Goal: Task Accomplishment & Management: Manage account settings

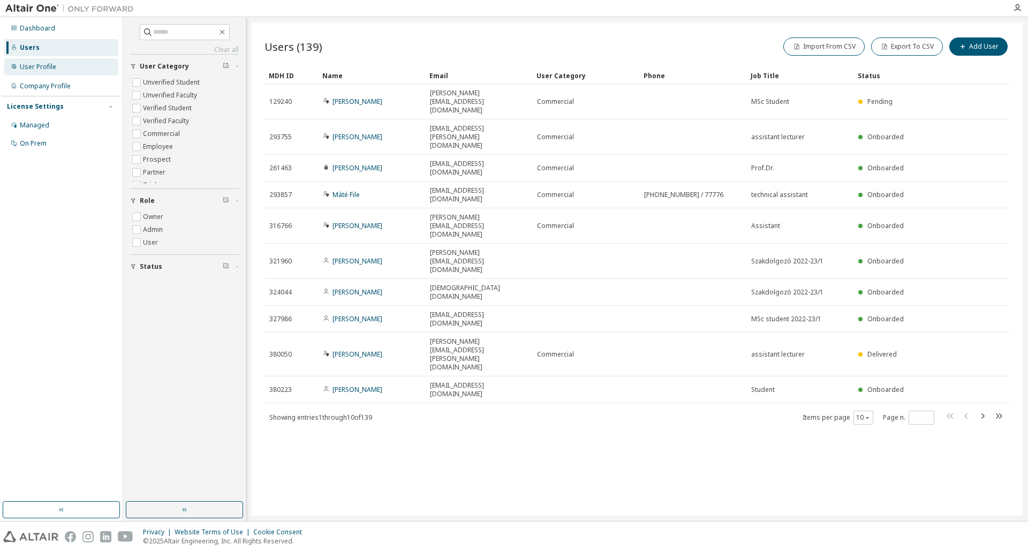
click at [43, 64] on div "User Profile" at bounding box center [38, 67] width 36 height 9
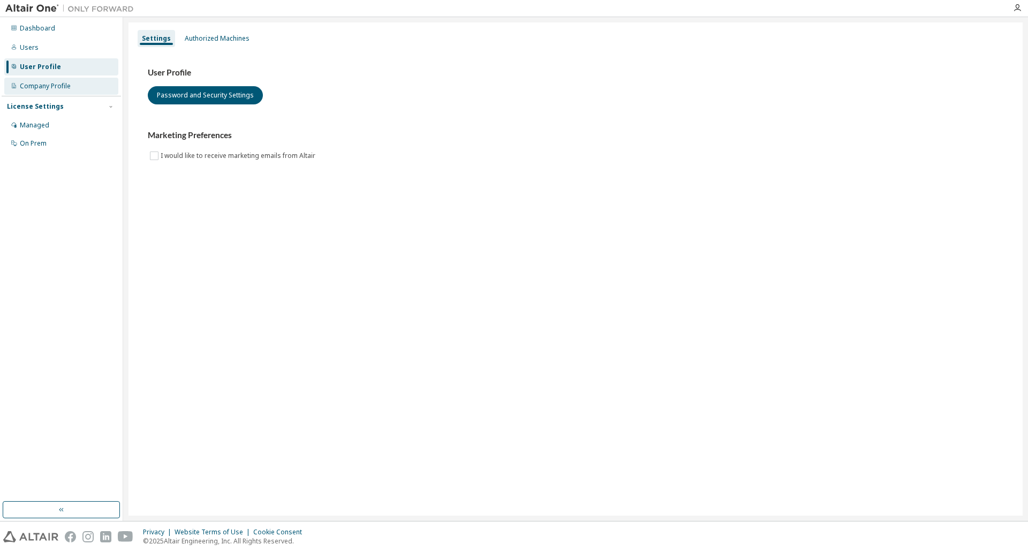
click at [50, 86] on div "Company Profile" at bounding box center [45, 86] width 51 height 9
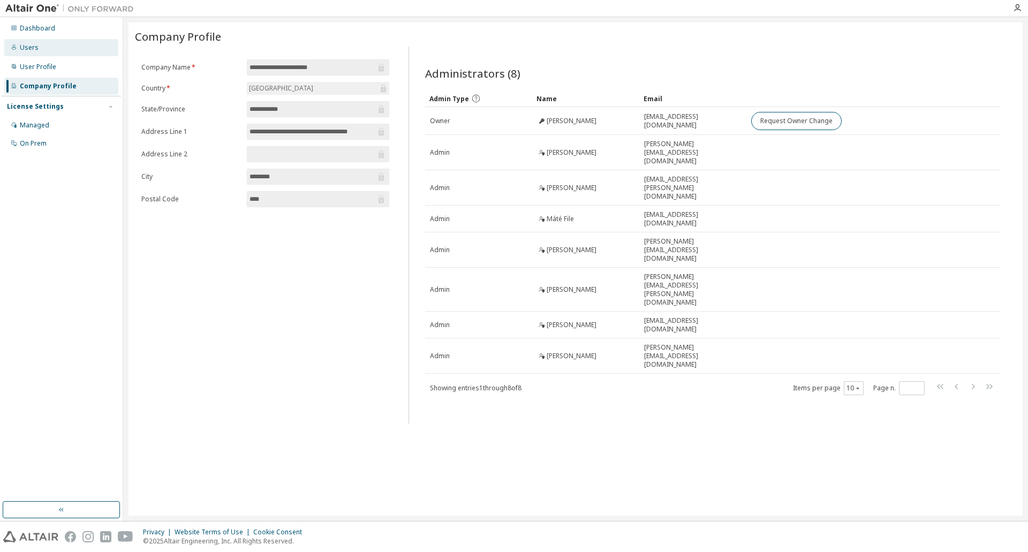
click at [42, 52] on div "Users" at bounding box center [61, 47] width 114 height 17
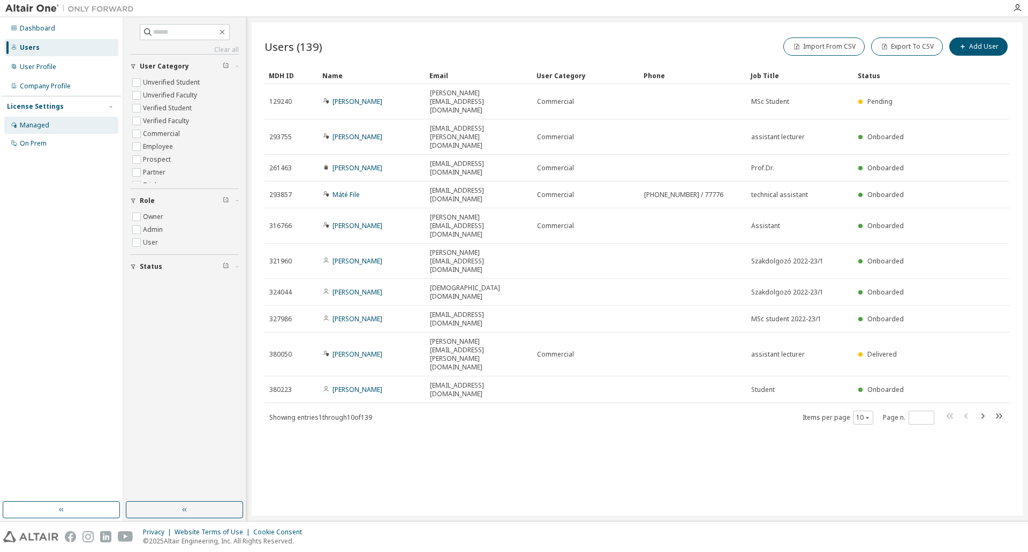
click at [49, 125] on div "Managed" at bounding box center [61, 125] width 114 height 17
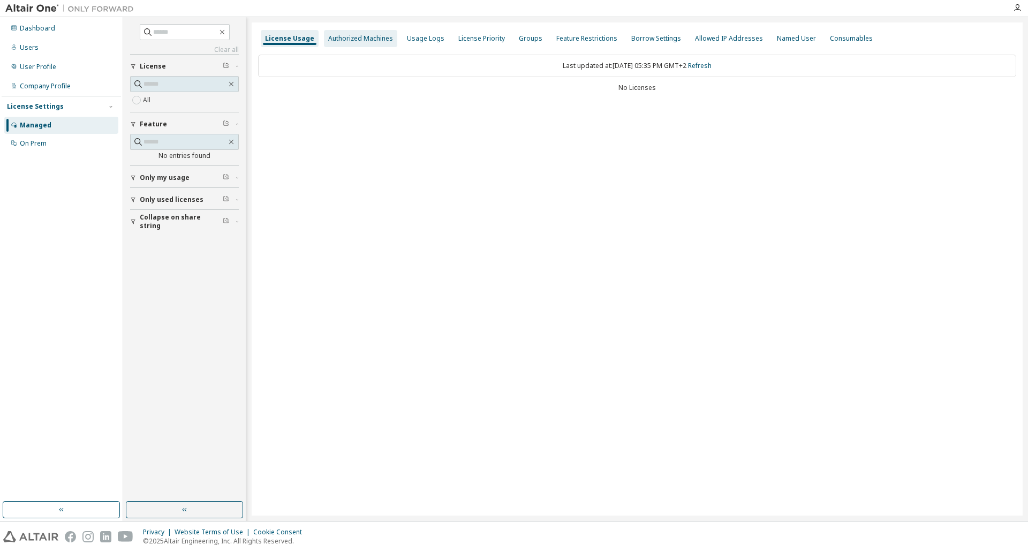
click at [378, 43] on div "Authorized Machines" at bounding box center [360, 38] width 73 height 17
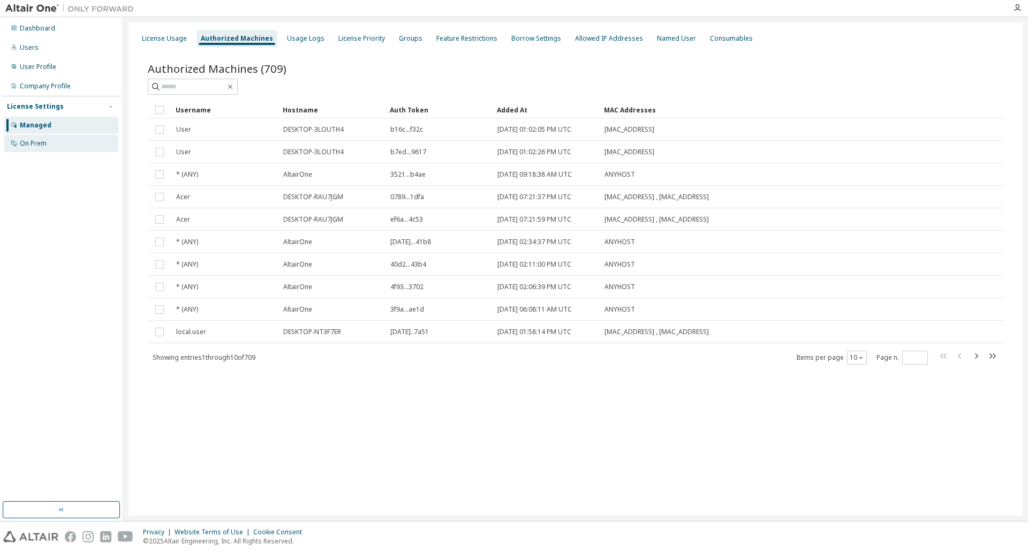
click at [51, 145] on div "On Prem" at bounding box center [61, 143] width 114 height 17
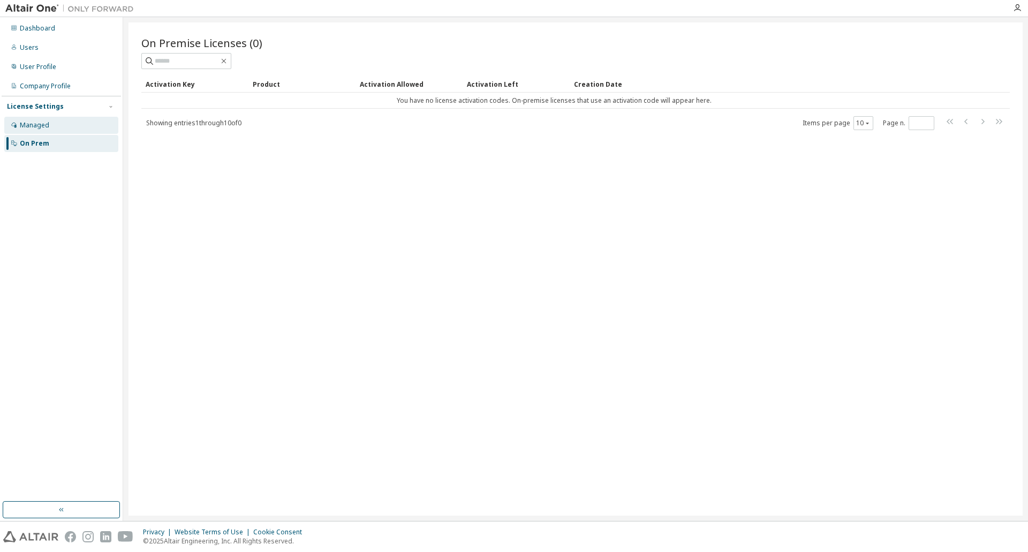
click at [41, 131] on div "Managed" at bounding box center [61, 125] width 114 height 17
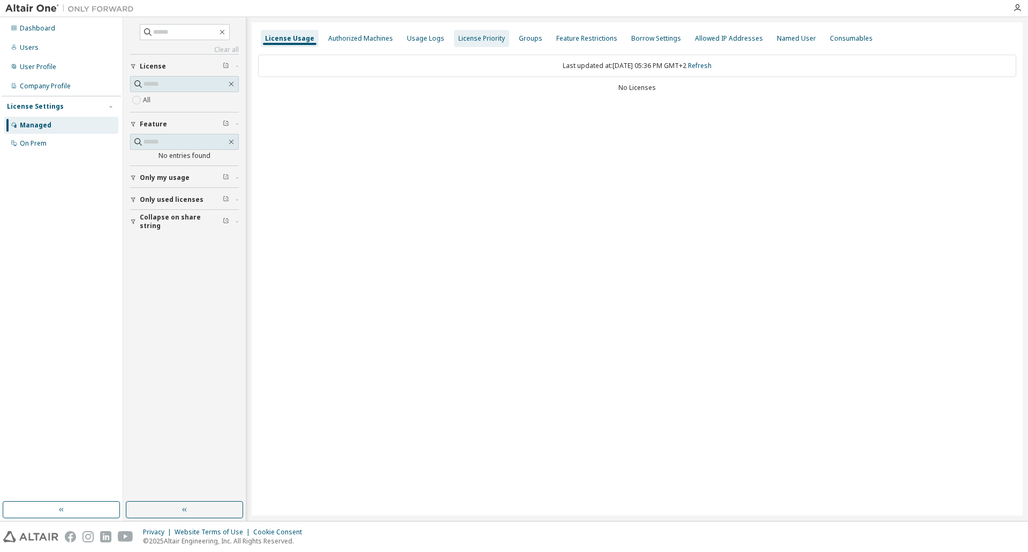
click at [375, 36] on div "Authorized Machines" at bounding box center [360, 38] width 65 height 9
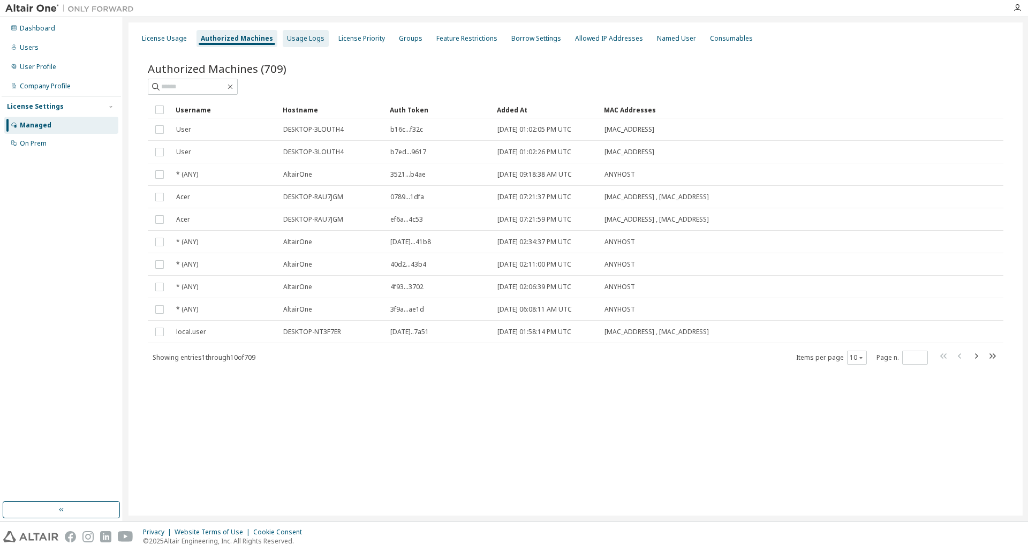
click at [312, 44] on div "Usage Logs" at bounding box center [306, 38] width 46 height 17
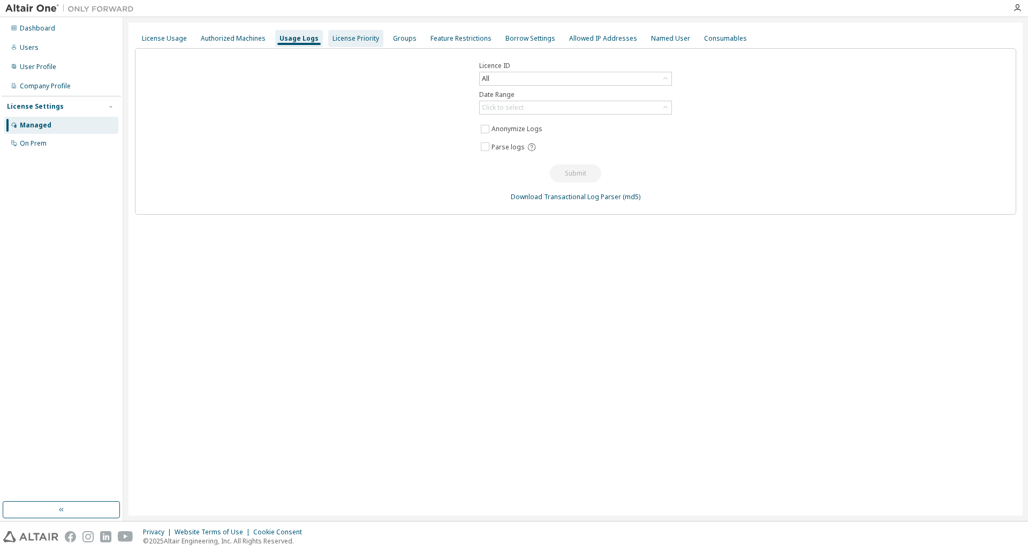
click at [328, 43] on div "License Priority" at bounding box center [355, 38] width 55 height 17
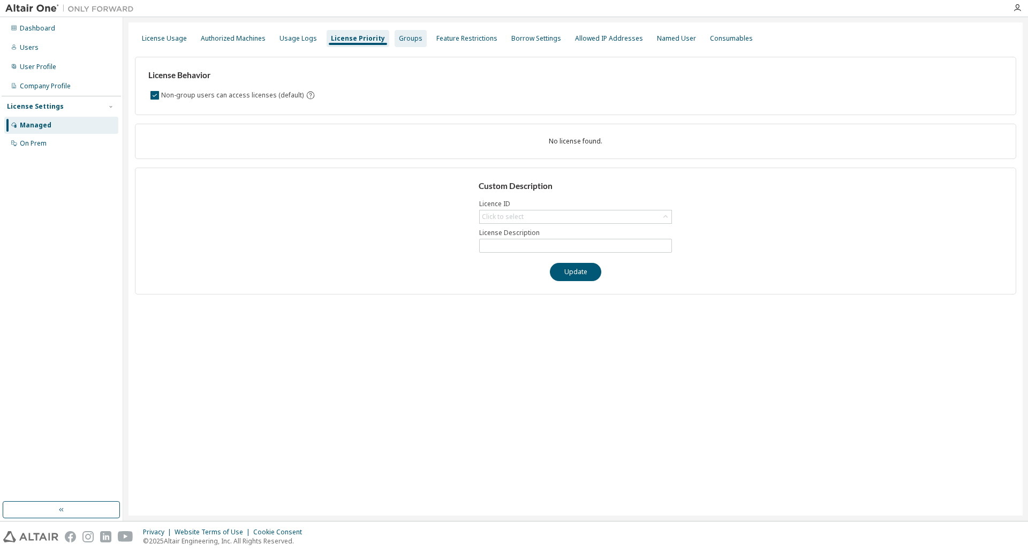
click at [399, 36] on div "Groups" at bounding box center [411, 38] width 24 height 9
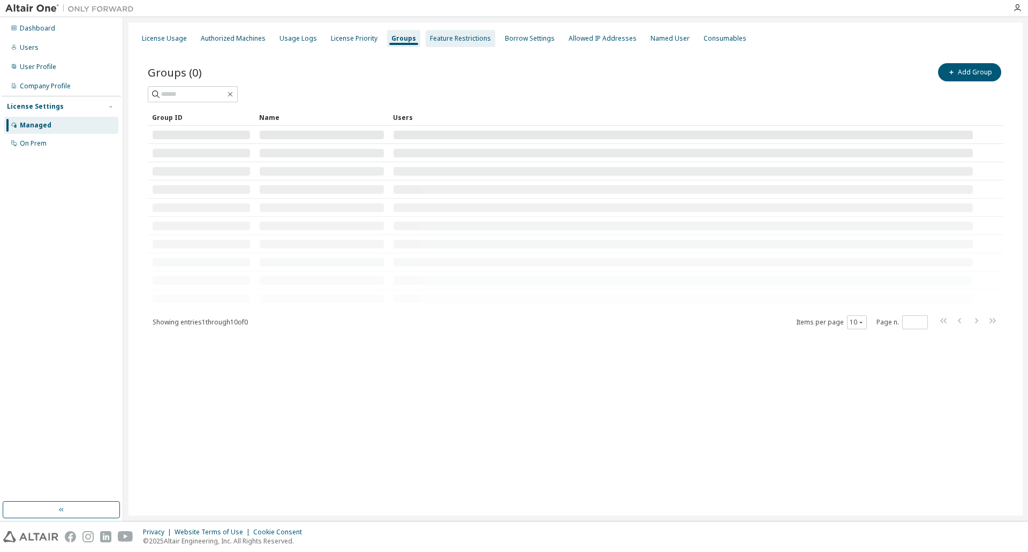
click at [451, 32] on div "Feature Restrictions" at bounding box center [461, 38] width 70 height 17
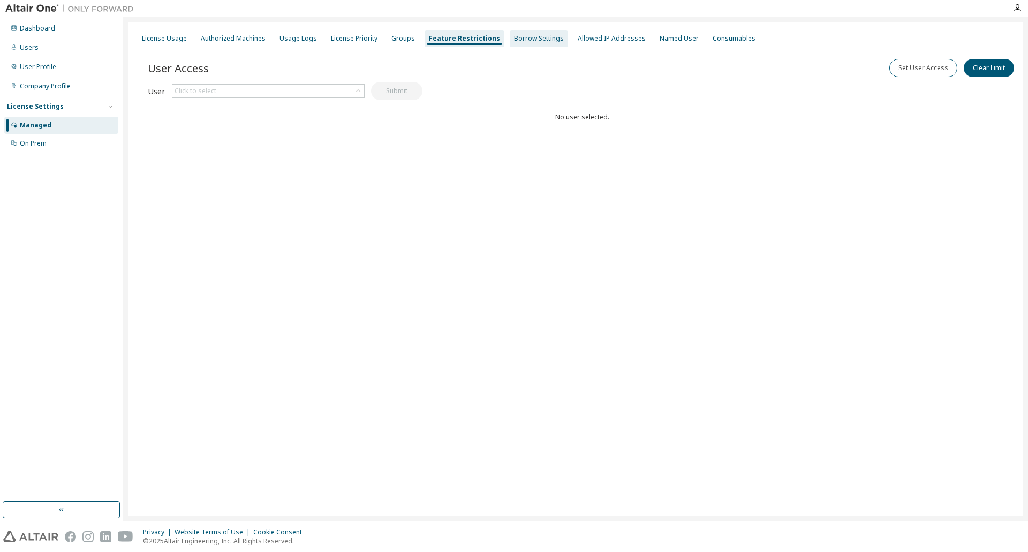
click at [514, 34] on div "Borrow Settings" at bounding box center [539, 38] width 50 height 9
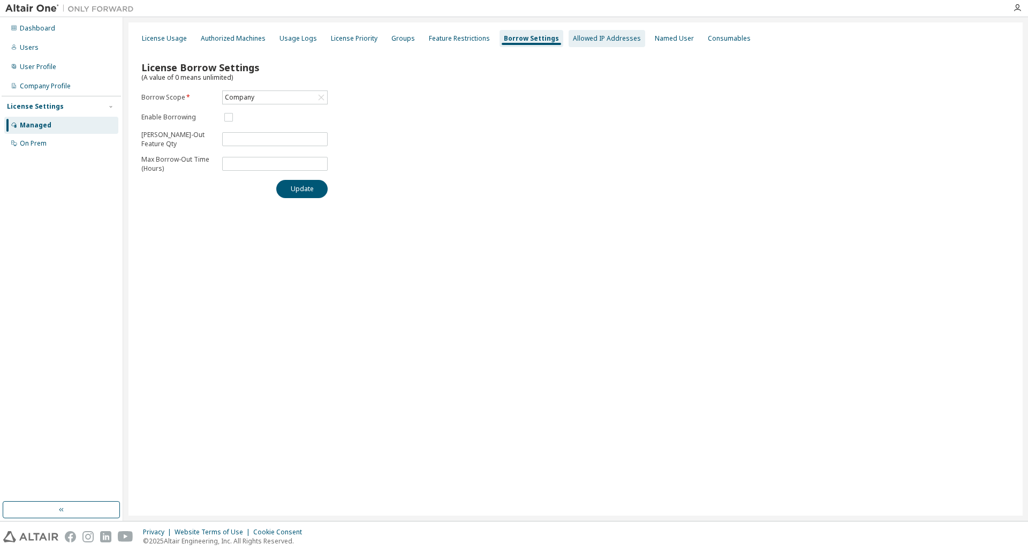
click at [573, 37] on div "Allowed IP Addresses" at bounding box center [607, 38] width 68 height 9
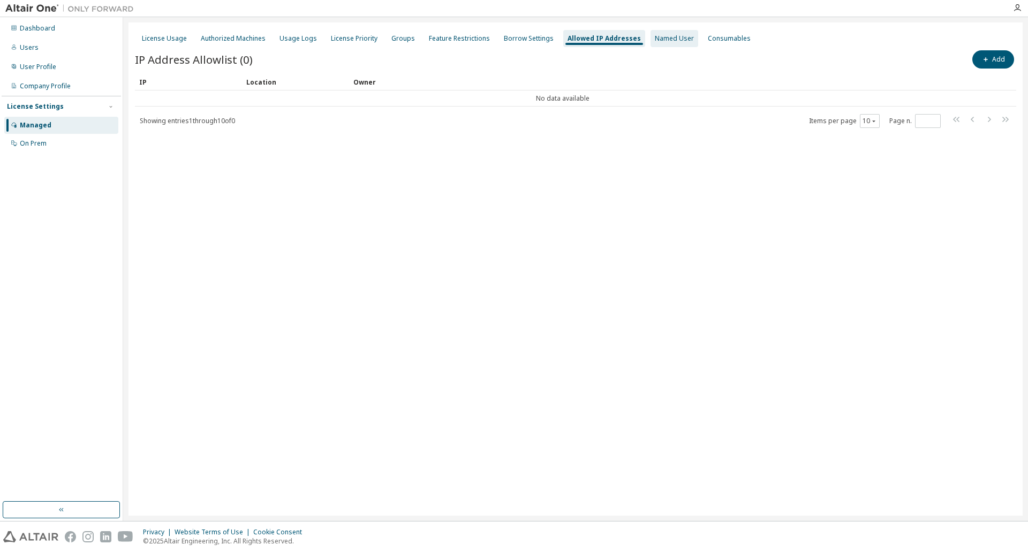
click at [655, 41] on div "Named User" at bounding box center [674, 38] width 39 height 9
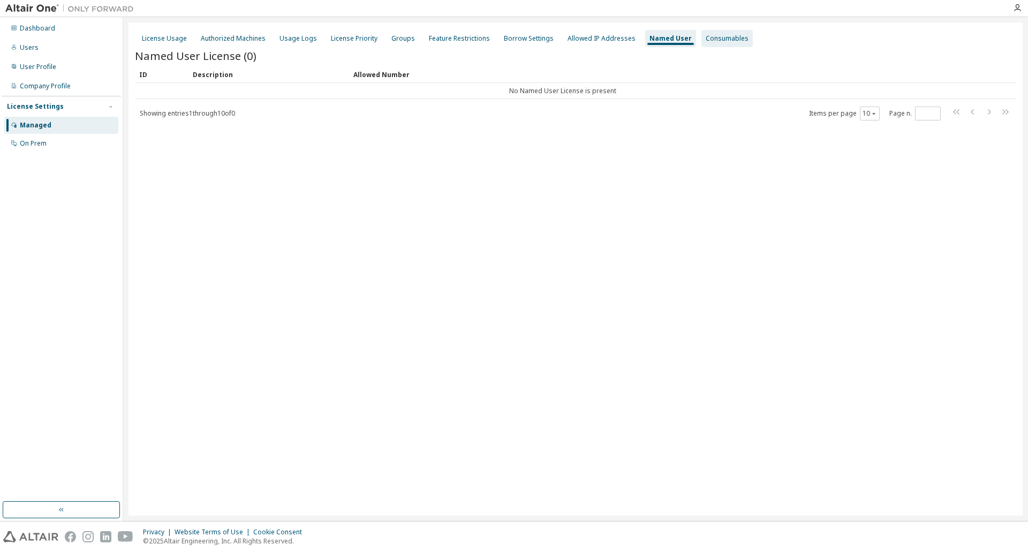
click at [715, 47] on div "Consumables" at bounding box center [726, 38] width 51 height 17
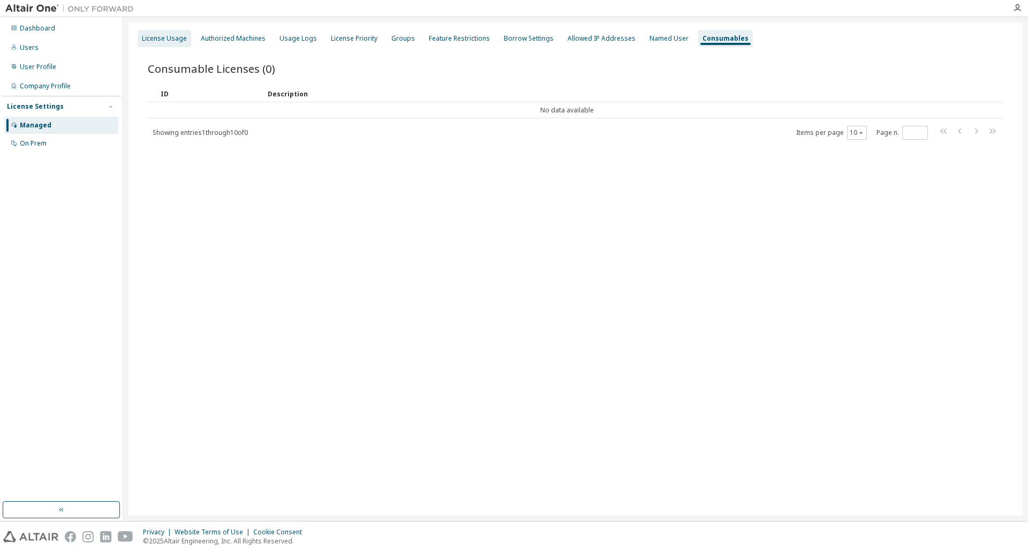
click at [188, 45] on div "License Usage" at bounding box center [165, 38] width 54 height 17
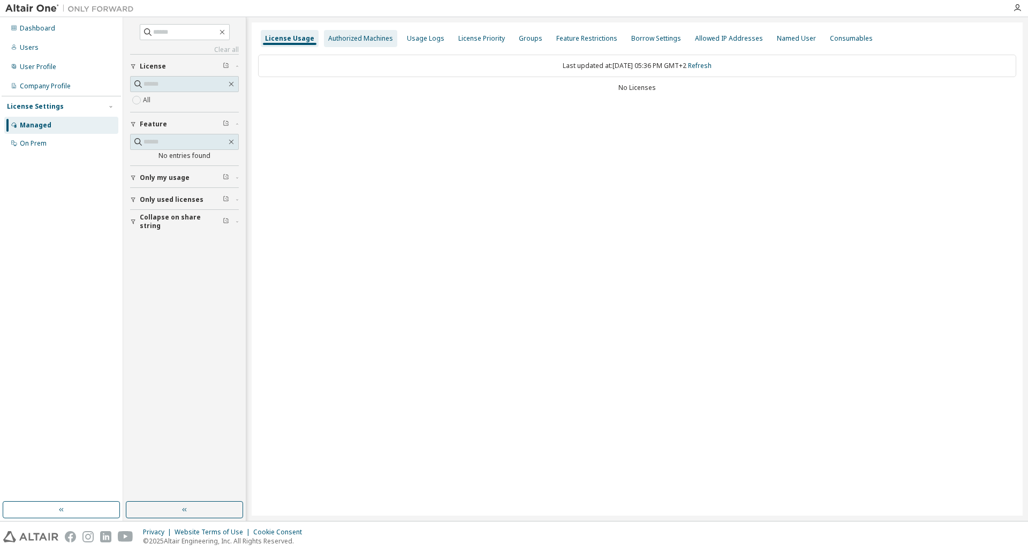
click at [354, 31] on div "Authorized Machines" at bounding box center [360, 38] width 73 height 17
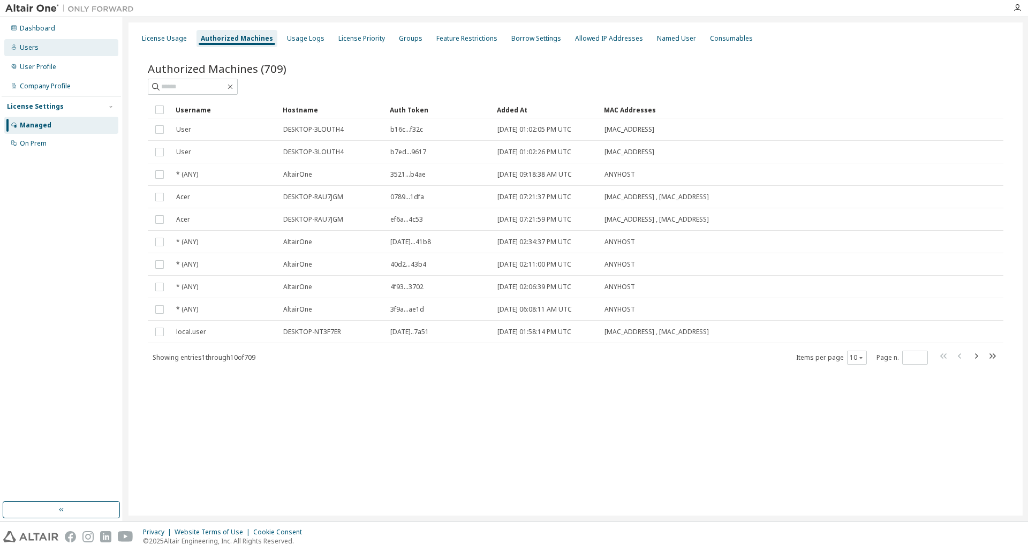
click at [35, 48] on div "Users" at bounding box center [29, 47] width 19 height 9
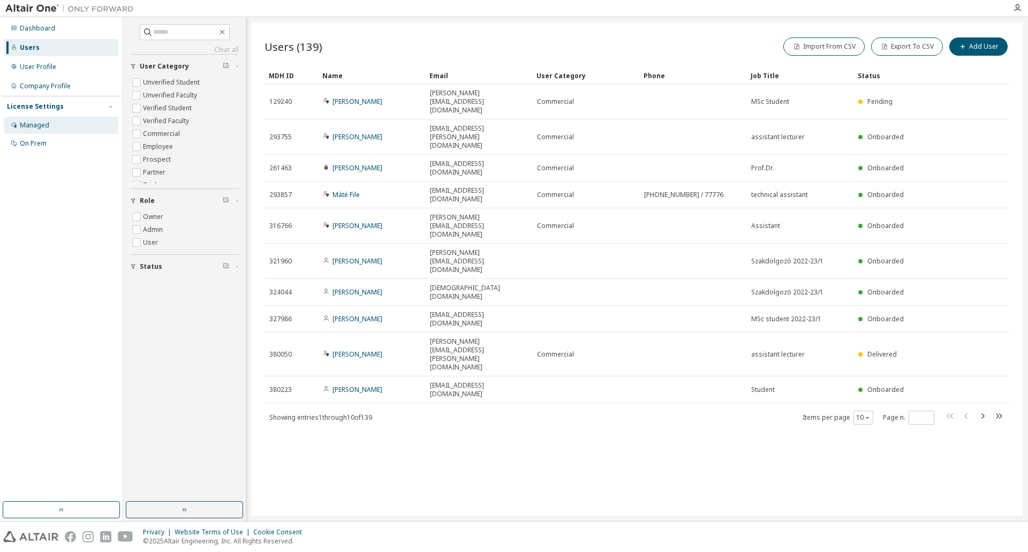
click at [35, 124] on div "Managed" at bounding box center [34, 125] width 29 height 9
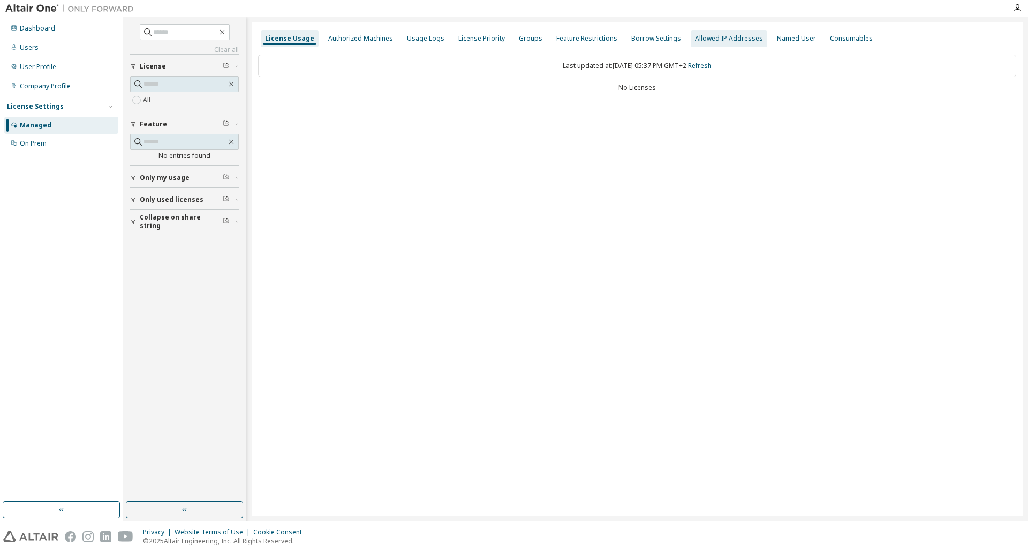
click at [706, 35] on div "Allowed IP Addresses" at bounding box center [729, 38] width 68 height 9
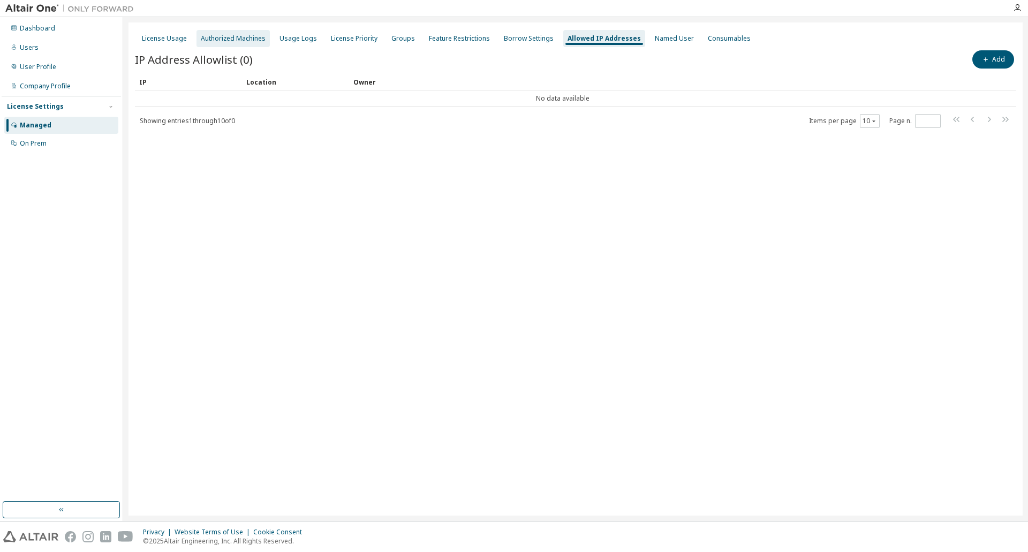
click at [248, 42] on div "Authorized Machines" at bounding box center [233, 38] width 65 height 9
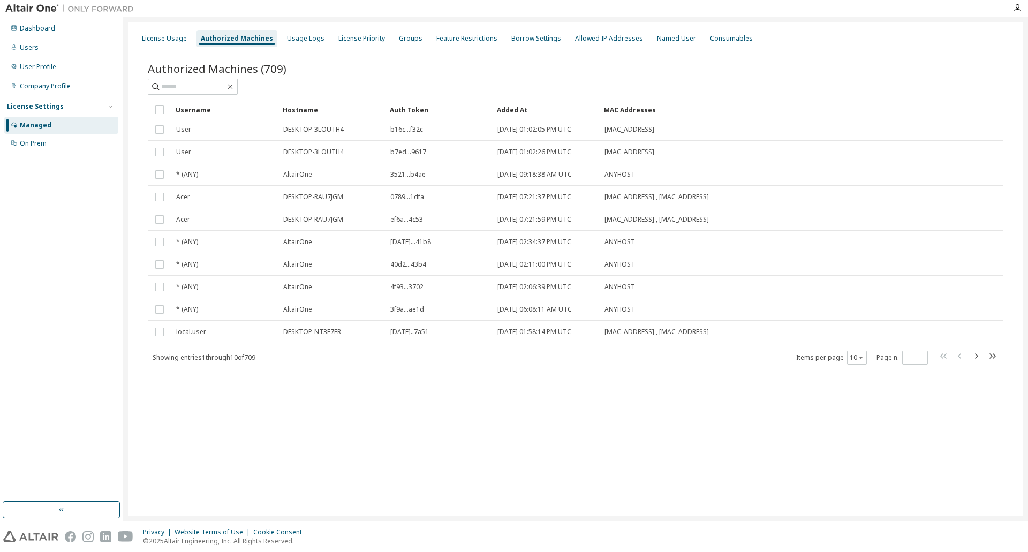
click at [282, 478] on div "License Usage Authorized Machines Usage Logs License Priority Groups Feature Re…" at bounding box center [575, 268] width 894 height 493
click at [32, 32] on div "Dashboard" at bounding box center [37, 28] width 35 height 9
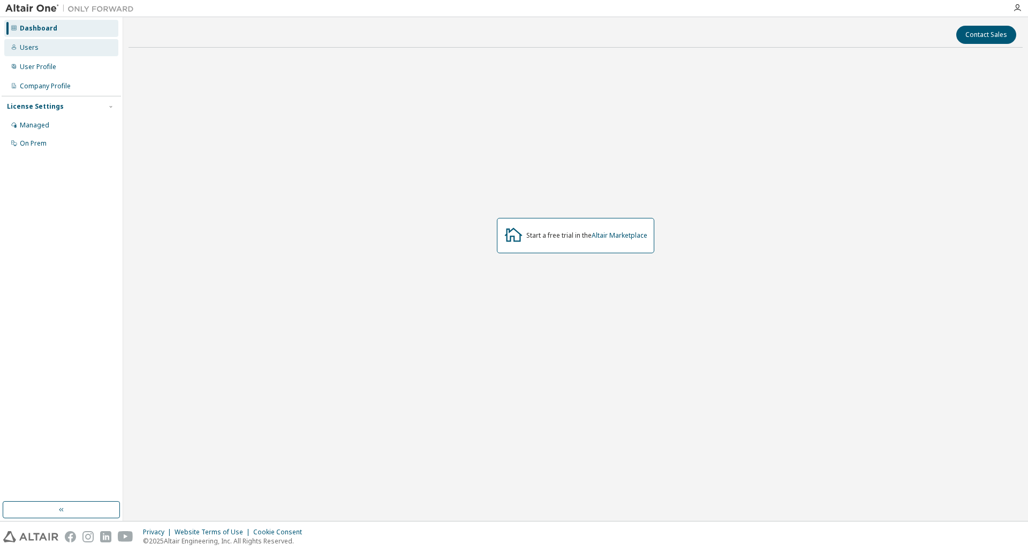
click at [31, 45] on div "Users" at bounding box center [29, 47] width 19 height 9
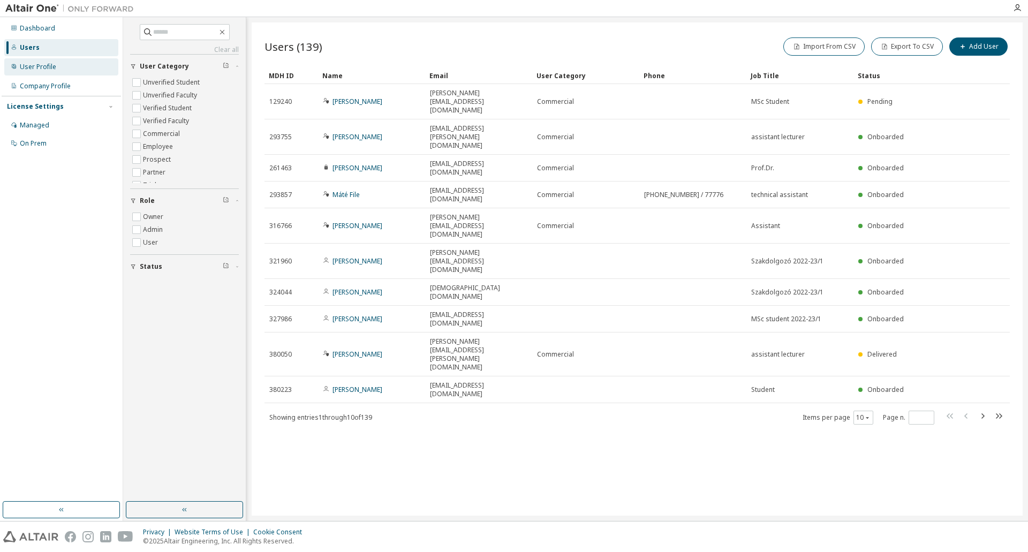
click at [27, 63] on div "User Profile" at bounding box center [38, 67] width 36 height 9
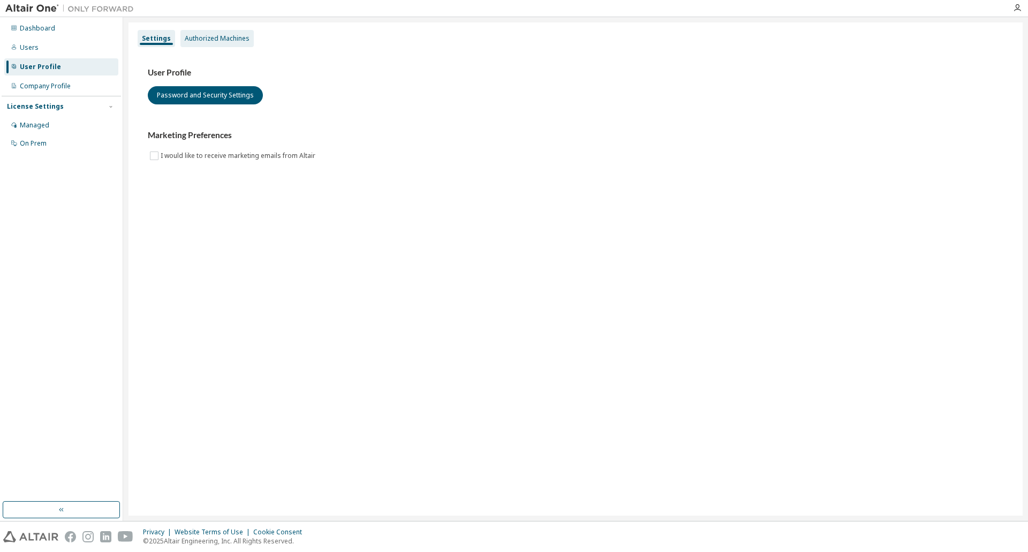
click at [196, 40] on div "Authorized Machines" at bounding box center [217, 38] width 65 height 9
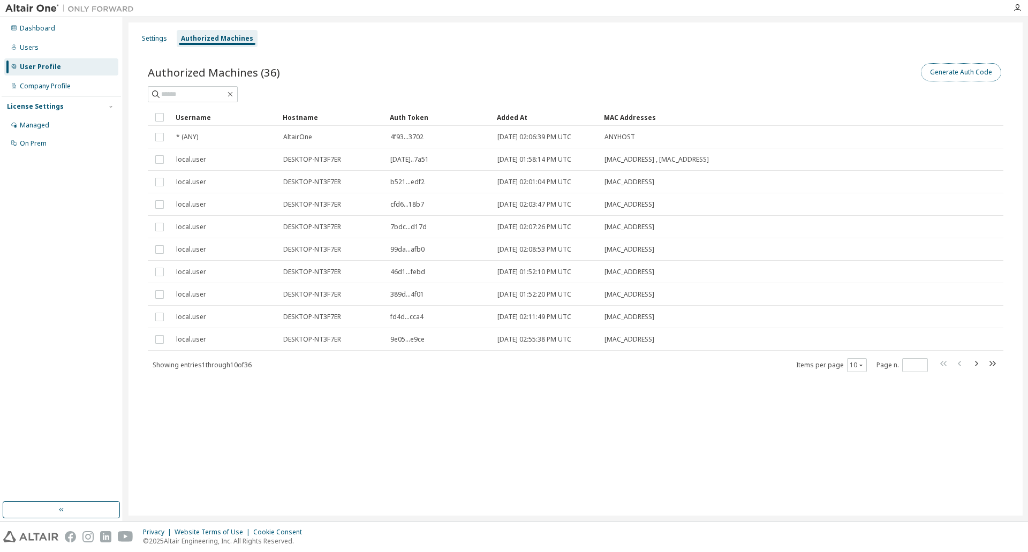
click at [959, 75] on button "Generate Auth Code" at bounding box center [961, 72] width 80 height 18
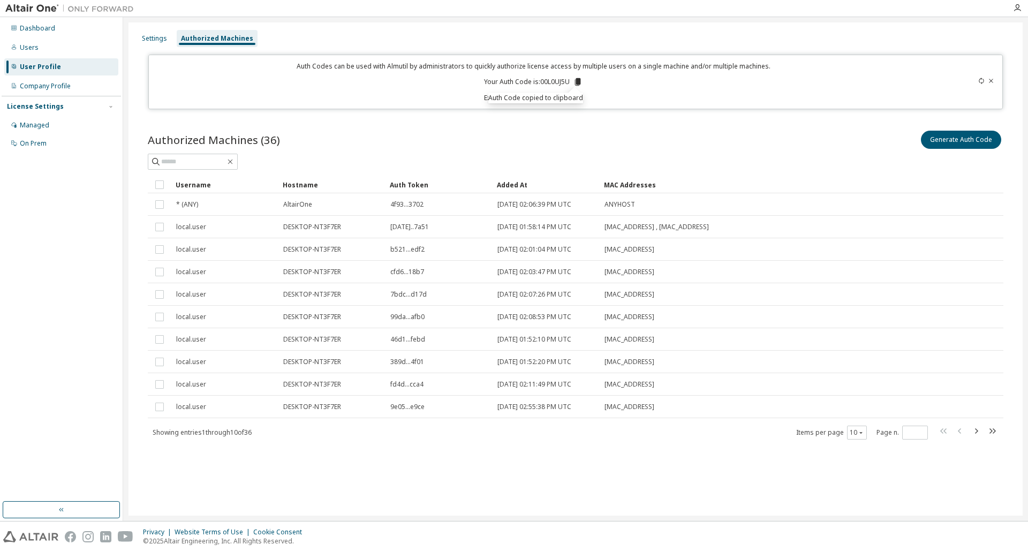
click at [472, 517] on div "Settings Authorized Machines Auth Codes can be used with Almutil by administrat…" at bounding box center [575, 269] width 905 height 504
click at [657, 431] on div "Showing entries 1 through 10 of 36 Items per page 10 Page n. *" at bounding box center [575, 433] width 855 height 16
click at [148, 29] on div "Settings Authorized Machines Auth Codes can be used with Almutil by administrat…" at bounding box center [575, 268] width 894 height 493
click at [149, 32] on div "Settings" at bounding box center [155, 38] width 34 height 17
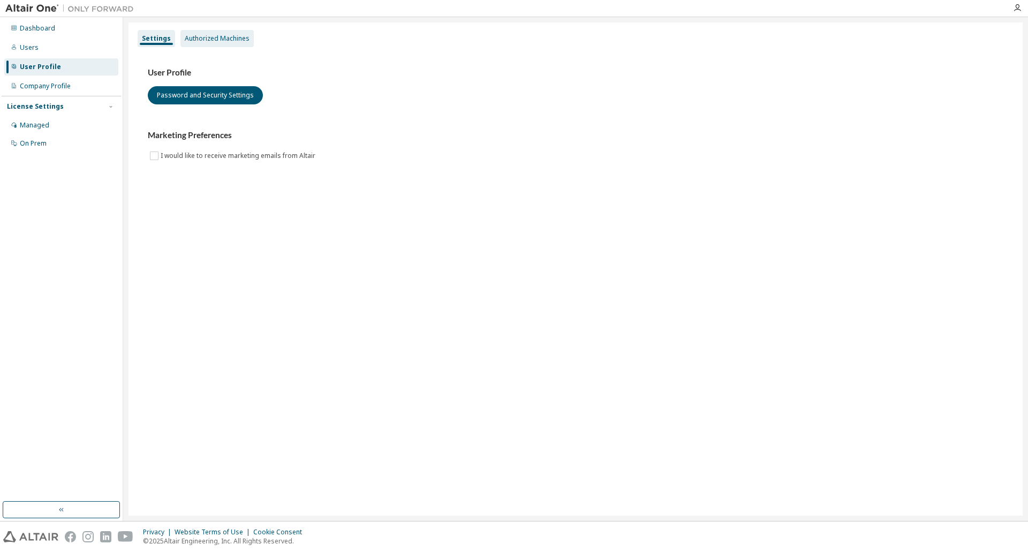
click at [201, 37] on div "Authorized Machines" at bounding box center [217, 38] width 65 height 9
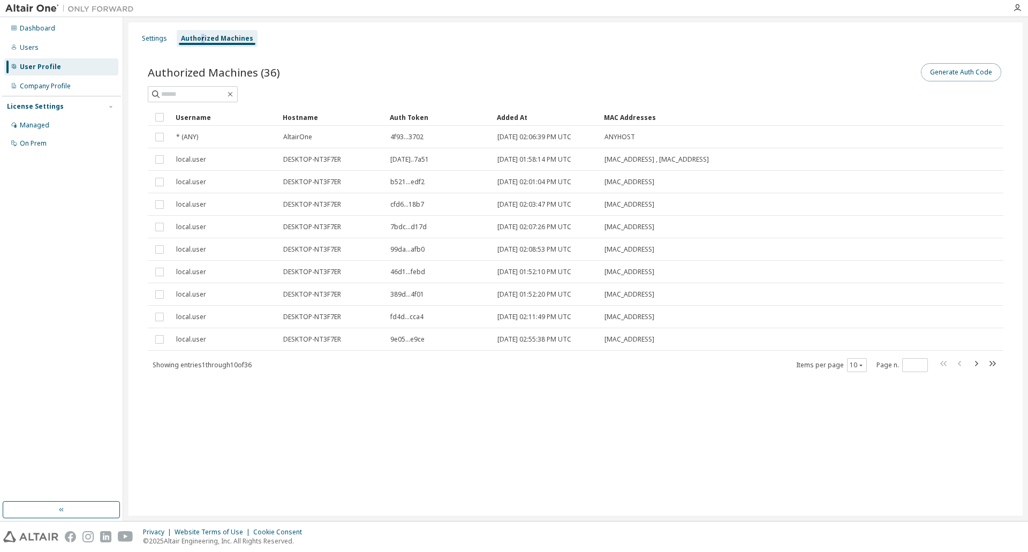
click at [933, 79] on button "Generate Auth Code" at bounding box center [961, 72] width 80 height 18
